Goal: Transaction & Acquisition: Obtain resource

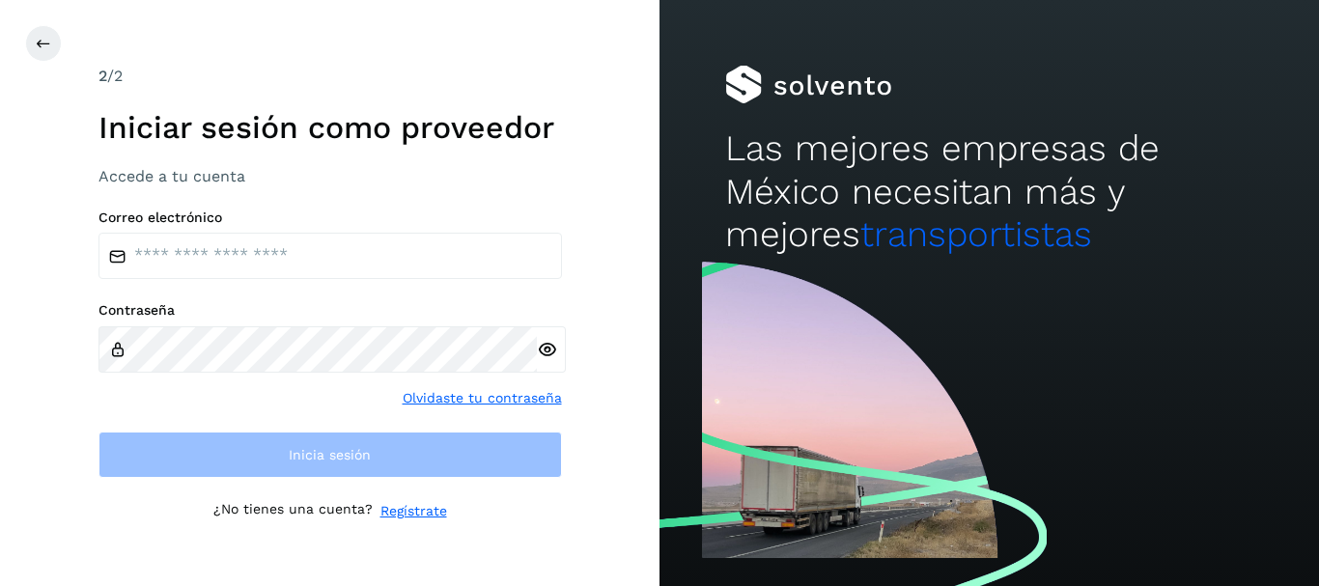
type input "**********"
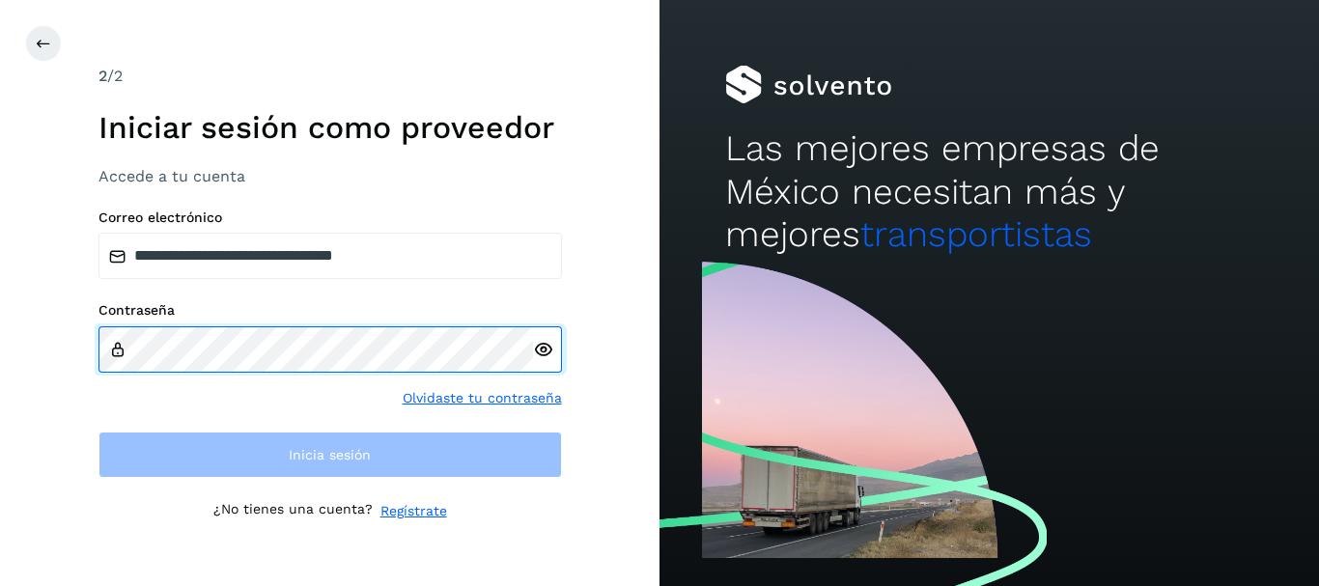
click at [201, 324] on div "Contraseña" at bounding box center [331, 337] width 464 height 70
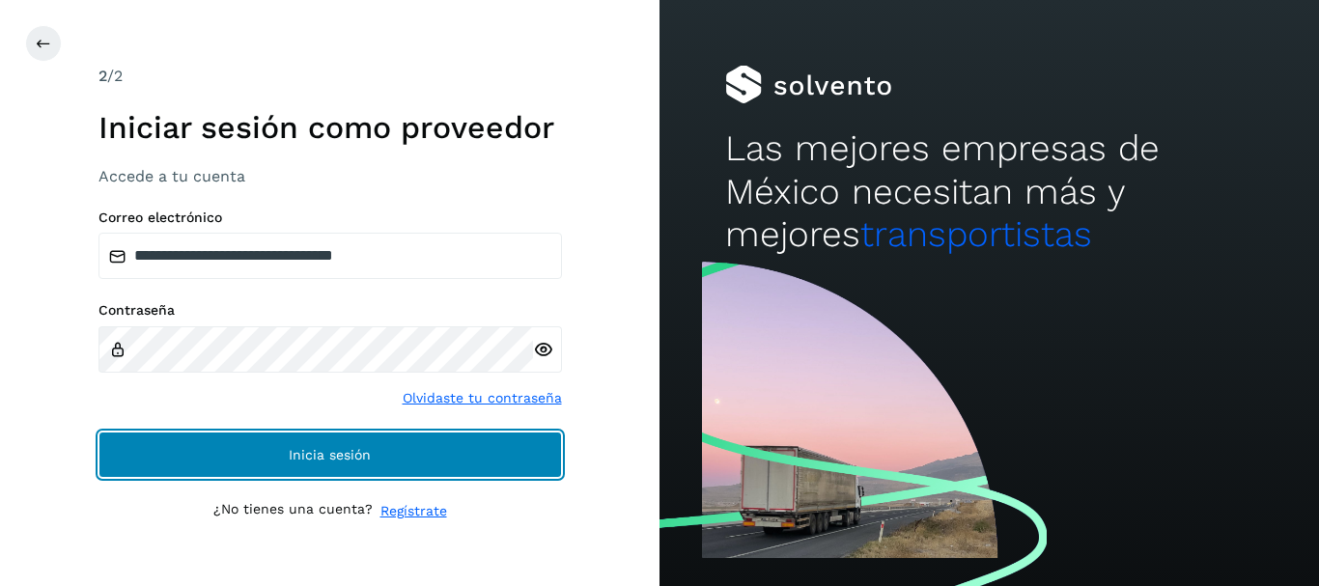
click at [289, 471] on button "Inicia sesión" at bounding box center [331, 455] width 464 height 46
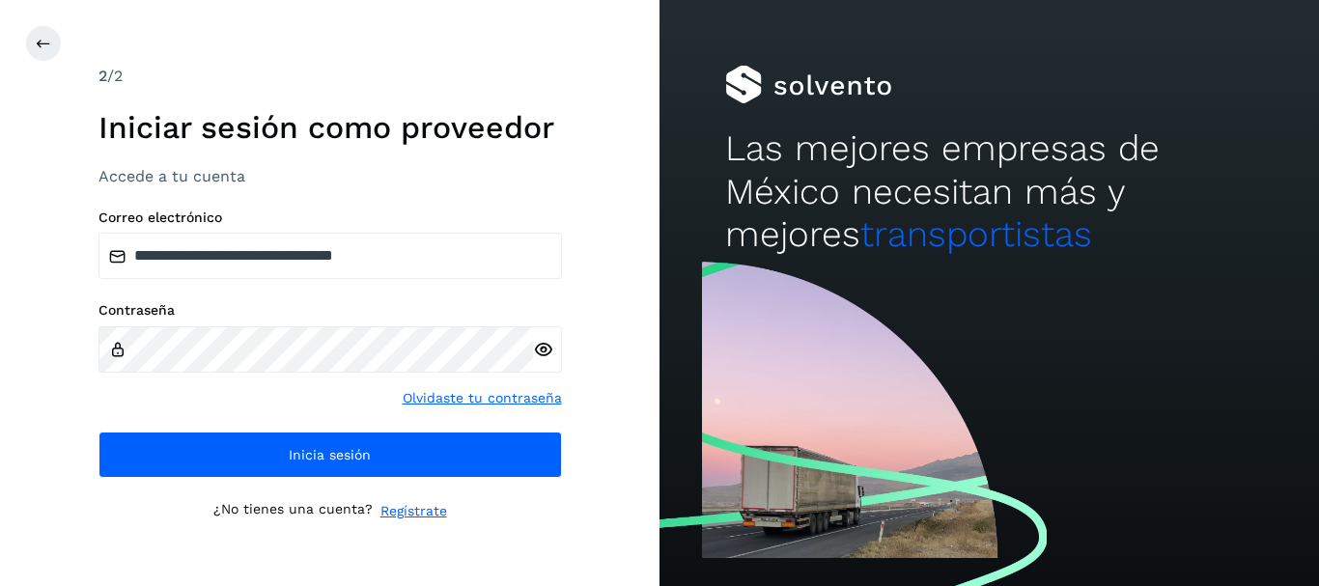
click at [548, 346] on icon at bounding box center [543, 350] width 20 height 20
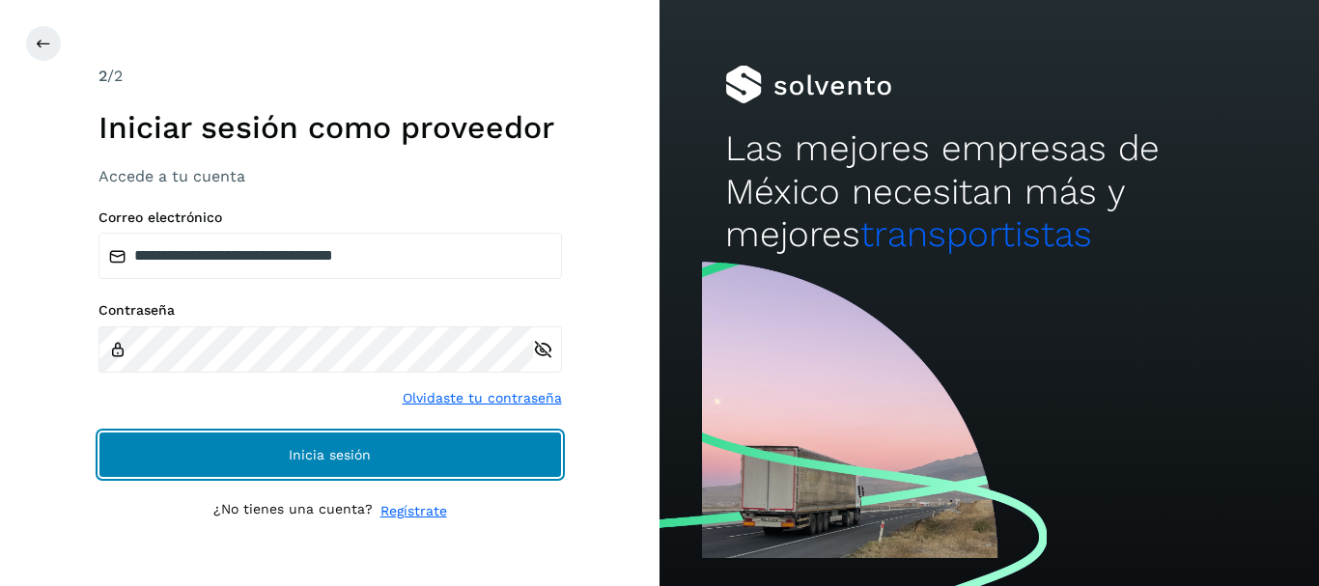
click at [421, 444] on button "Inicia sesión" at bounding box center [331, 455] width 464 height 46
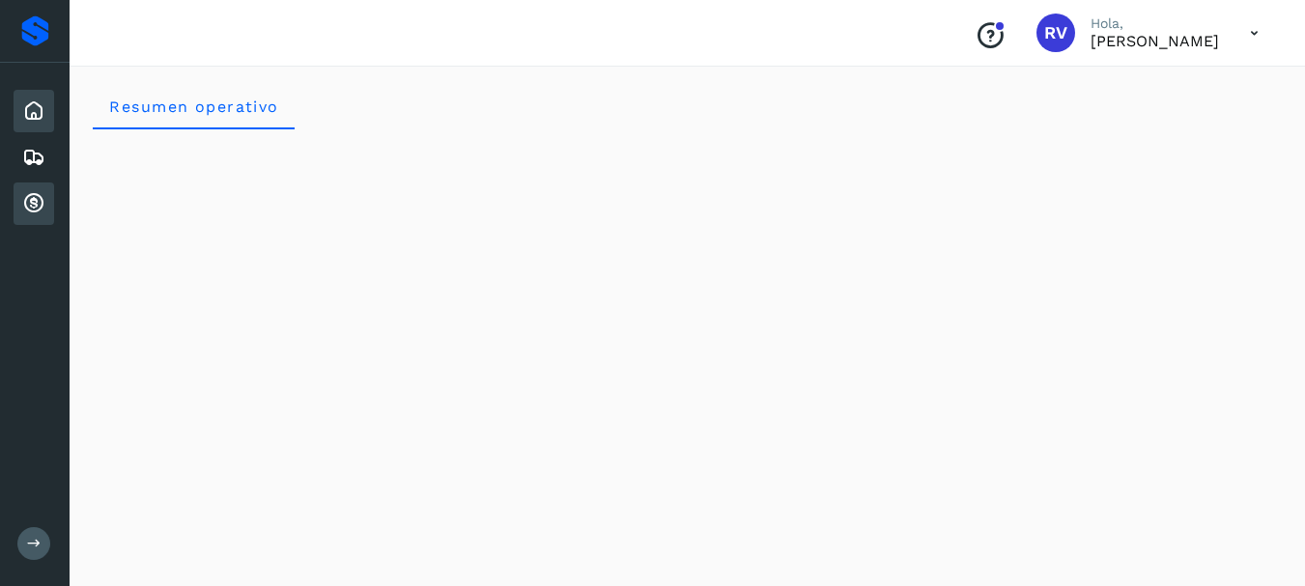
click at [30, 192] on icon at bounding box center [33, 203] width 23 height 23
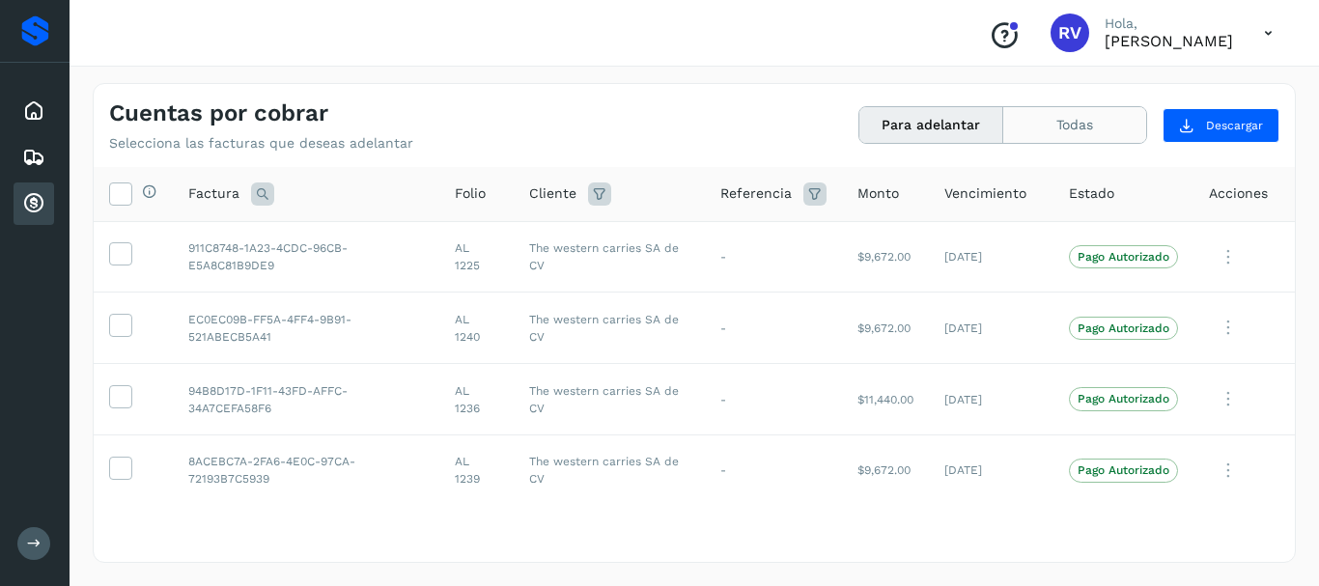
click at [1103, 117] on button "Todas" at bounding box center [1074, 125] width 143 height 36
click at [118, 188] on icon at bounding box center [120, 193] width 20 height 20
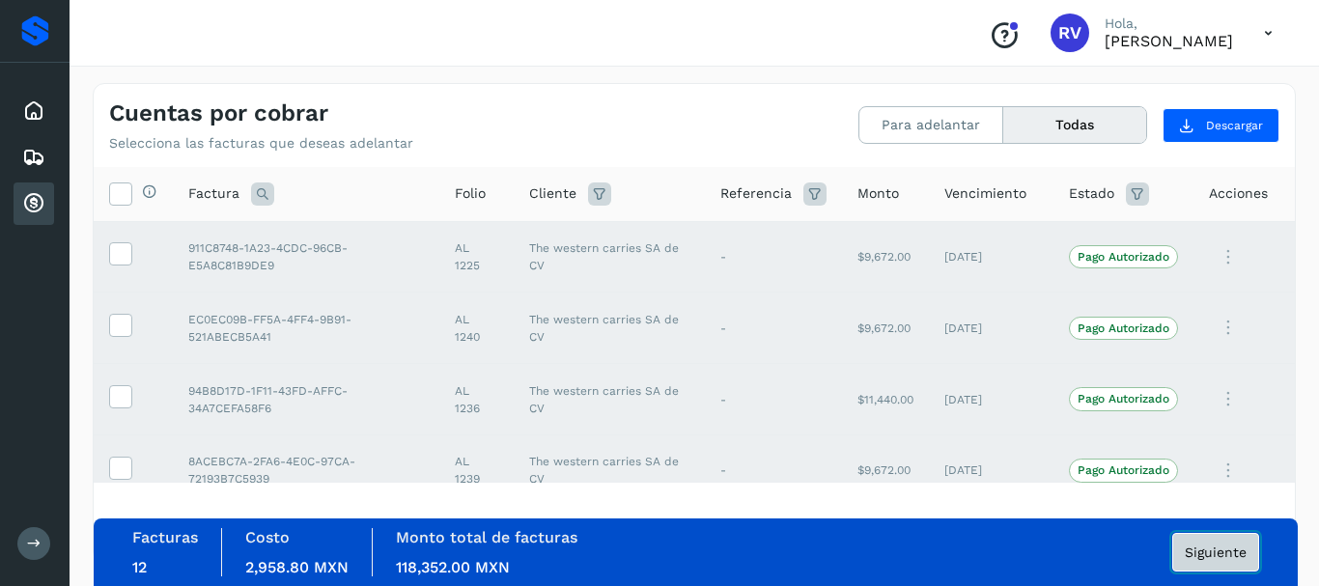
click at [1213, 550] on span "Siguiente" at bounding box center [1216, 553] width 62 height 14
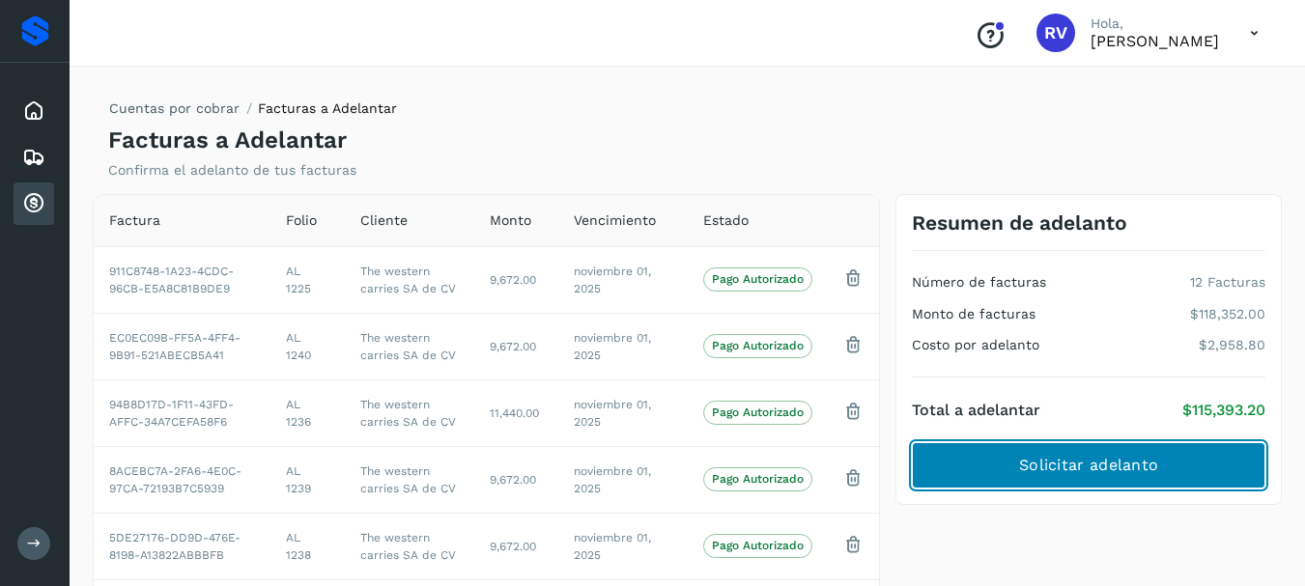
click at [1044, 453] on button "Solicitar adelanto" at bounding box center [1088, 465] width 353 height 46
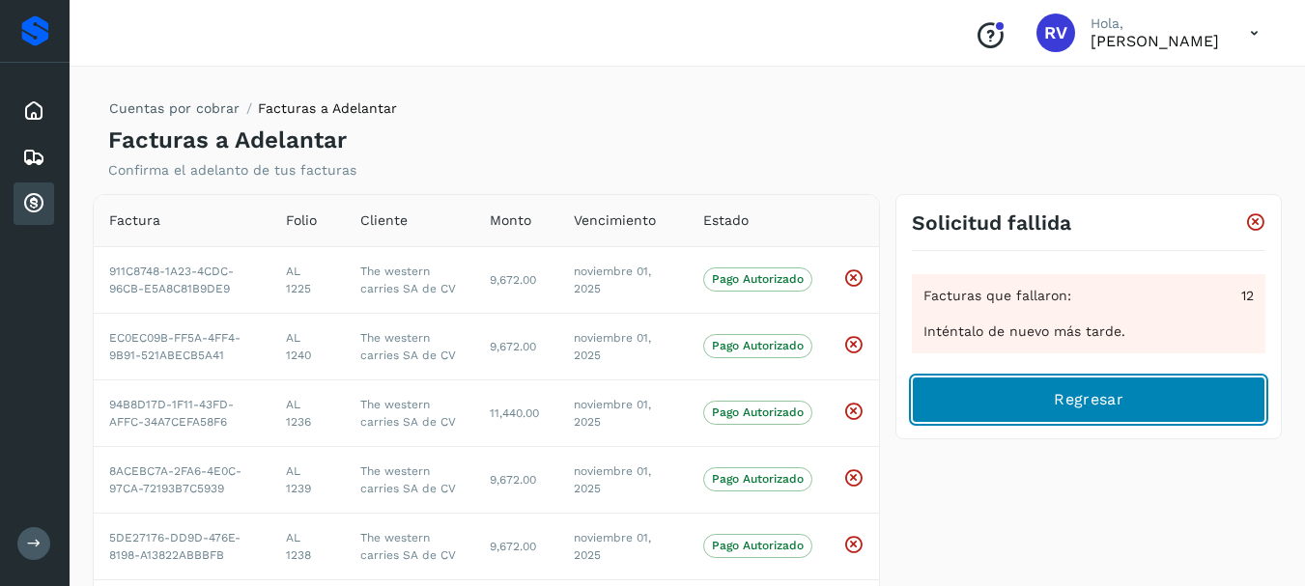
click at [1066, 393] on span "Regresar" at bounding box center [1088, 399] width 69 height 21
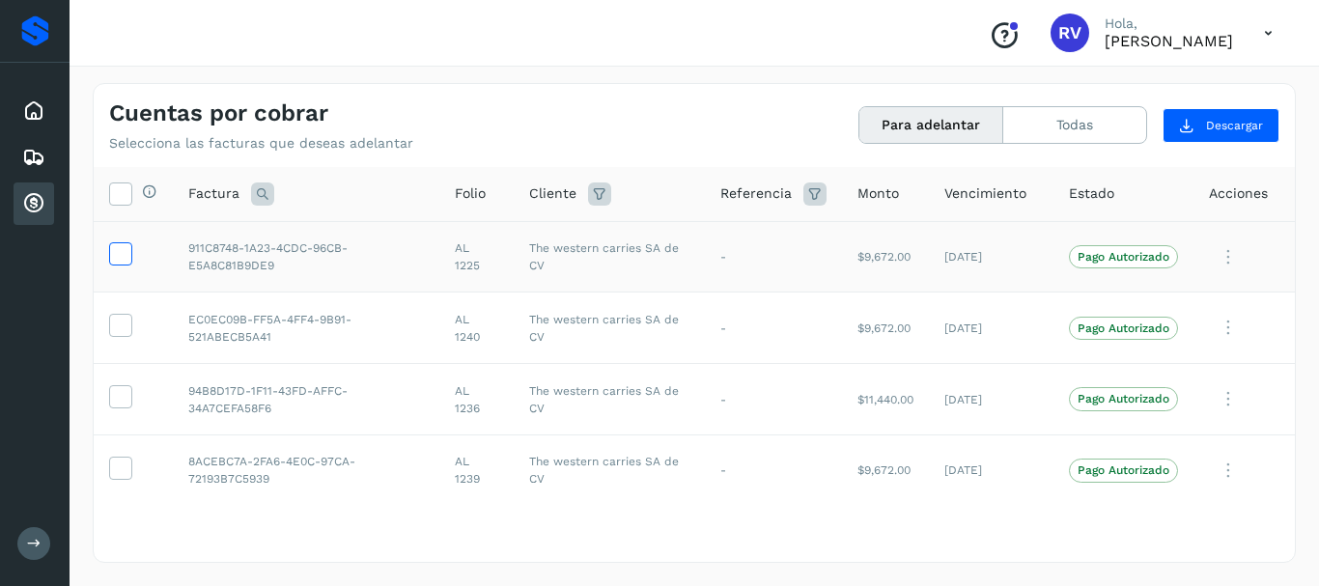
click at [122, 254] on icon at bounding box center [120, 252] width 20 height 20
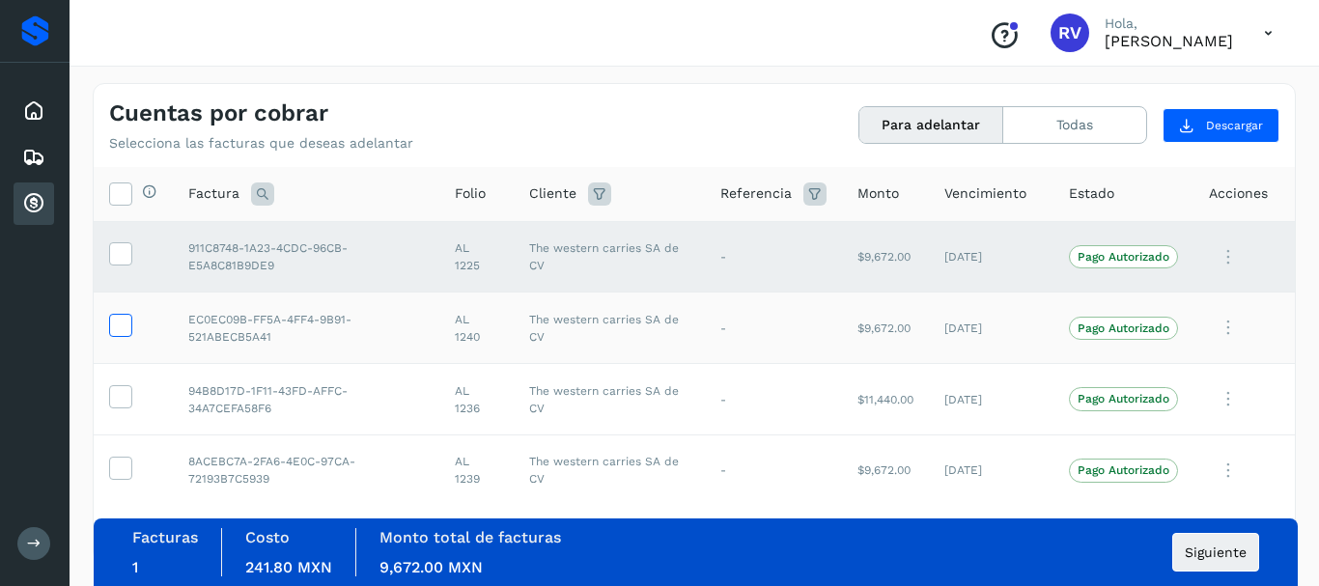
click at [115, 329] on icon at bounding box center [120, 324] width 20 height 20
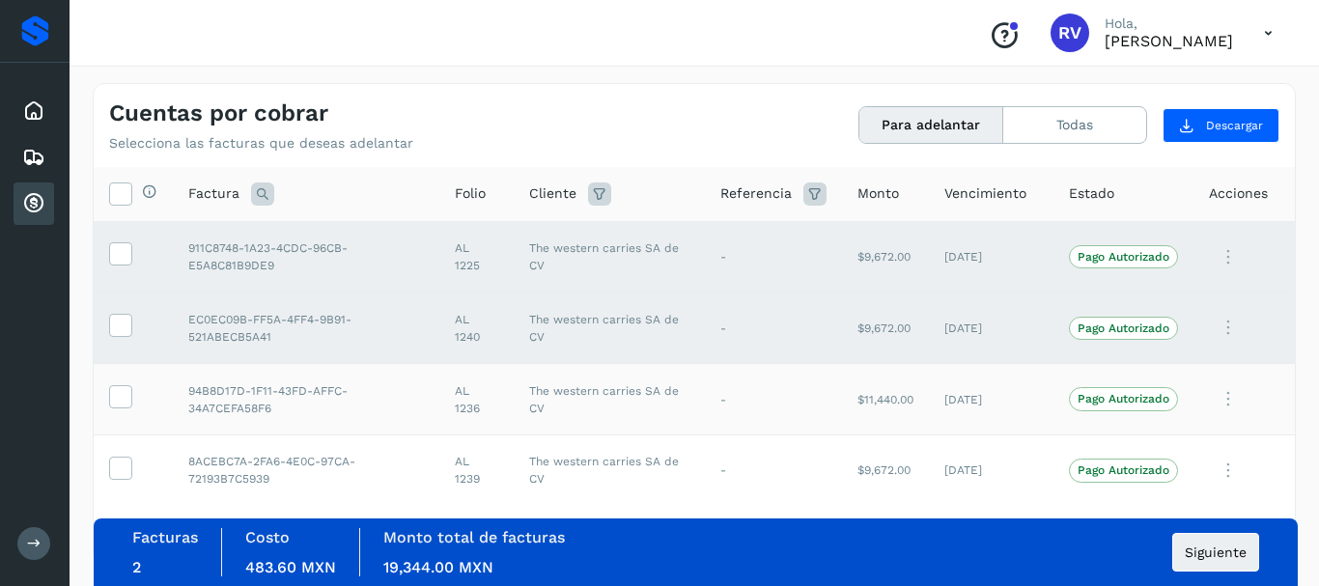
click at [118, 419] on td at bounding box center [133, 399] width 79 height 71
click at [121, 405] on icon at bounding box center [120, 395] width 20 height 20
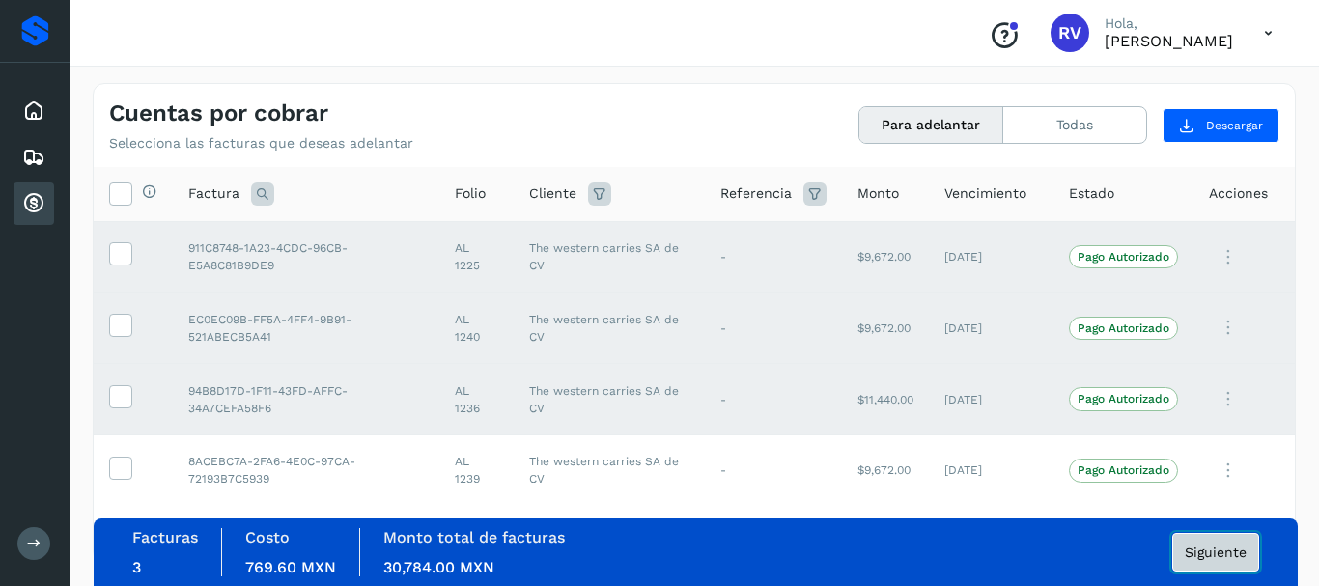
click at [1205, 551] on span "Siguiente" at bounding box center [1216, 553] width 62 height 14
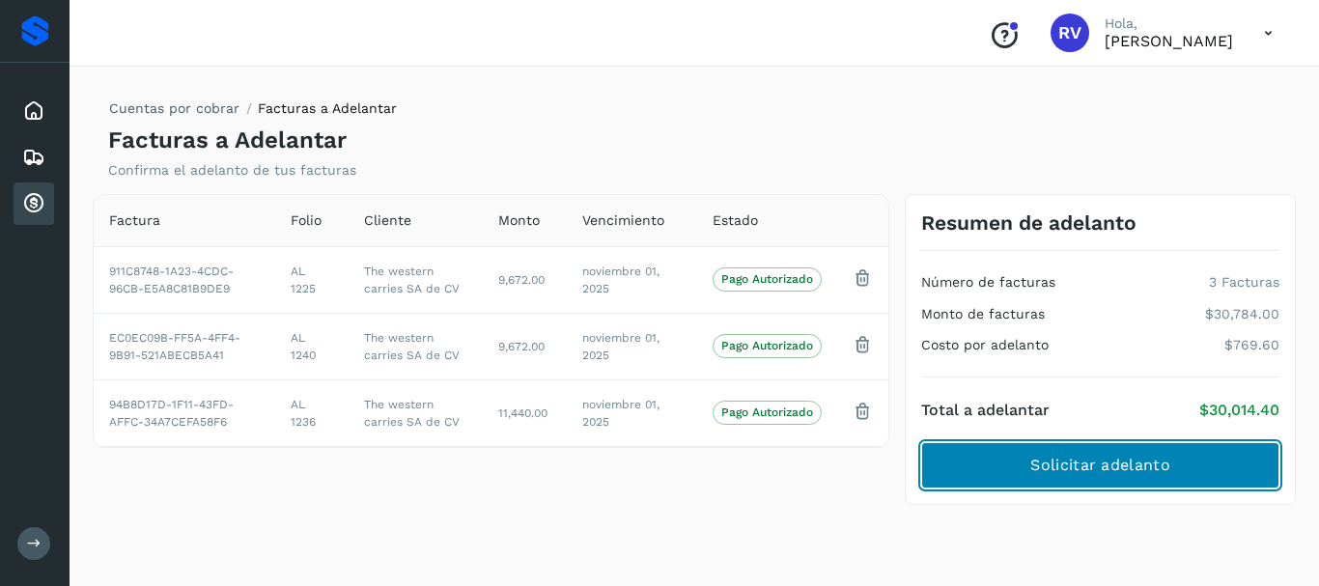
click at [1150, 464] on span "Solicitar adelanto" at bounding box center [1099, 465] width 139 height 21
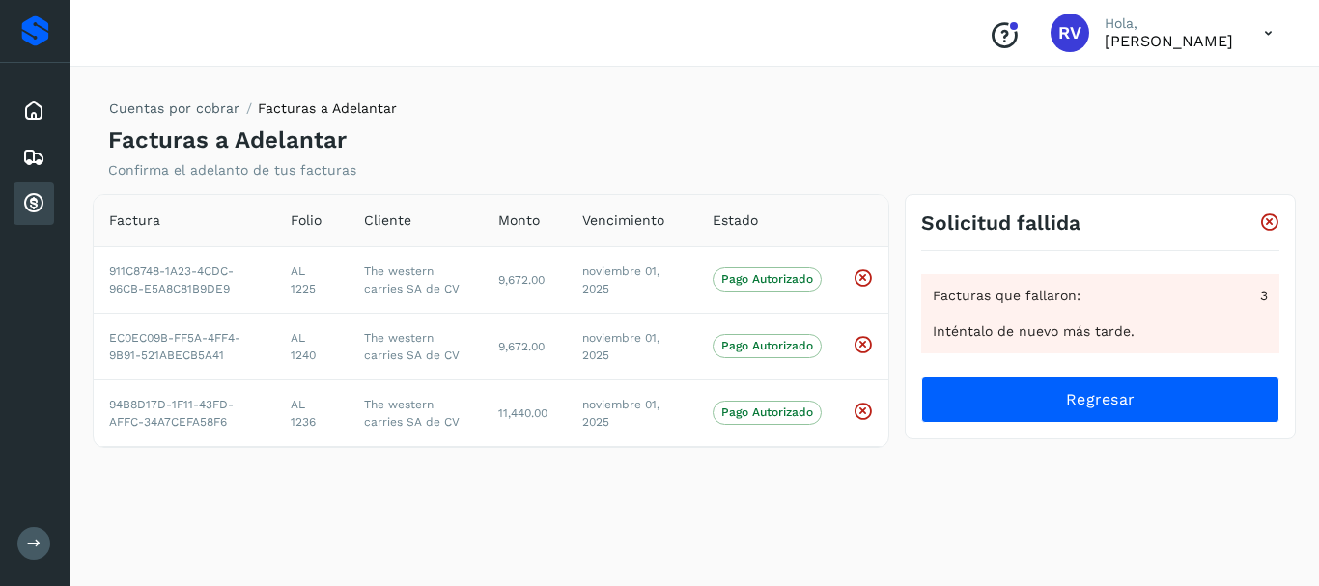
click at [33, 205] on icon at bounding box center [33, 203] width 23 height 23
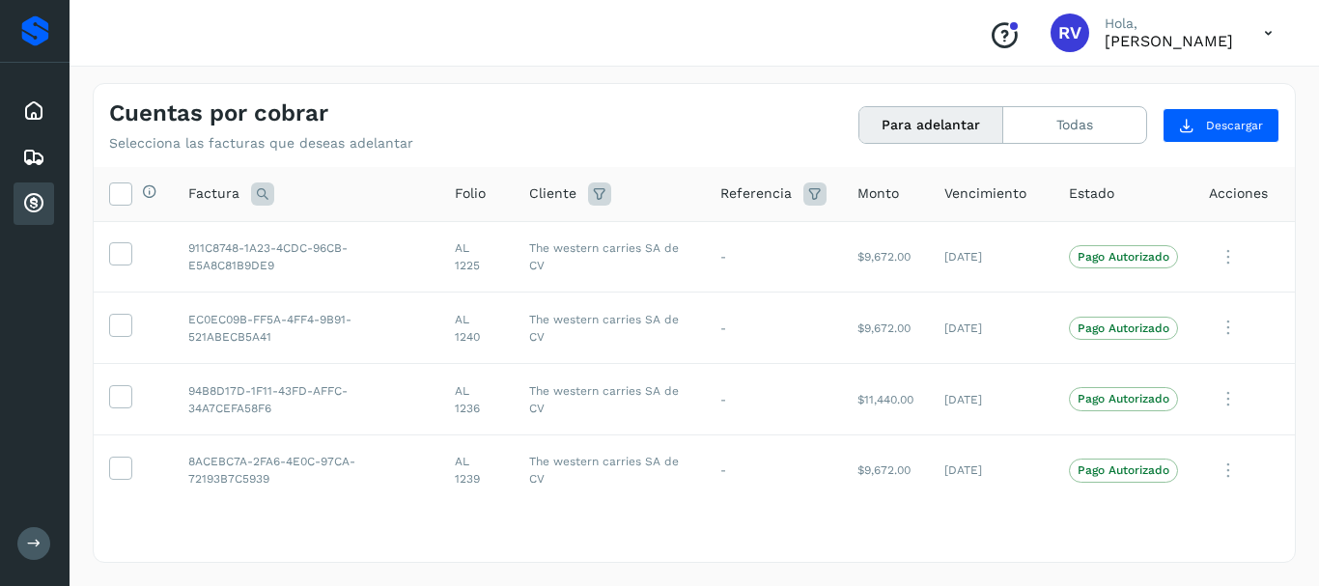
click at [1272, 29] on icon at bounding box center [1269, 34] width 40 height 40
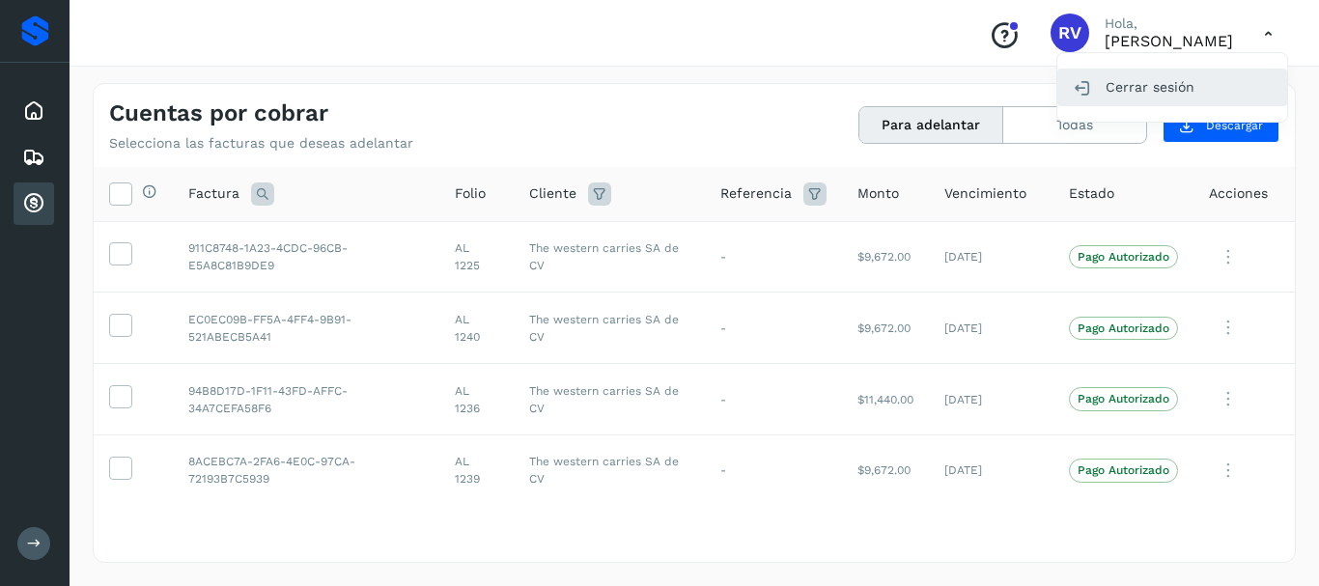
click at [1138, 87] on div "Cerrar sesión" at bounding box center [1172, 87] width 230 height 37
